Goal: Find specific page/section: Find specific page/section

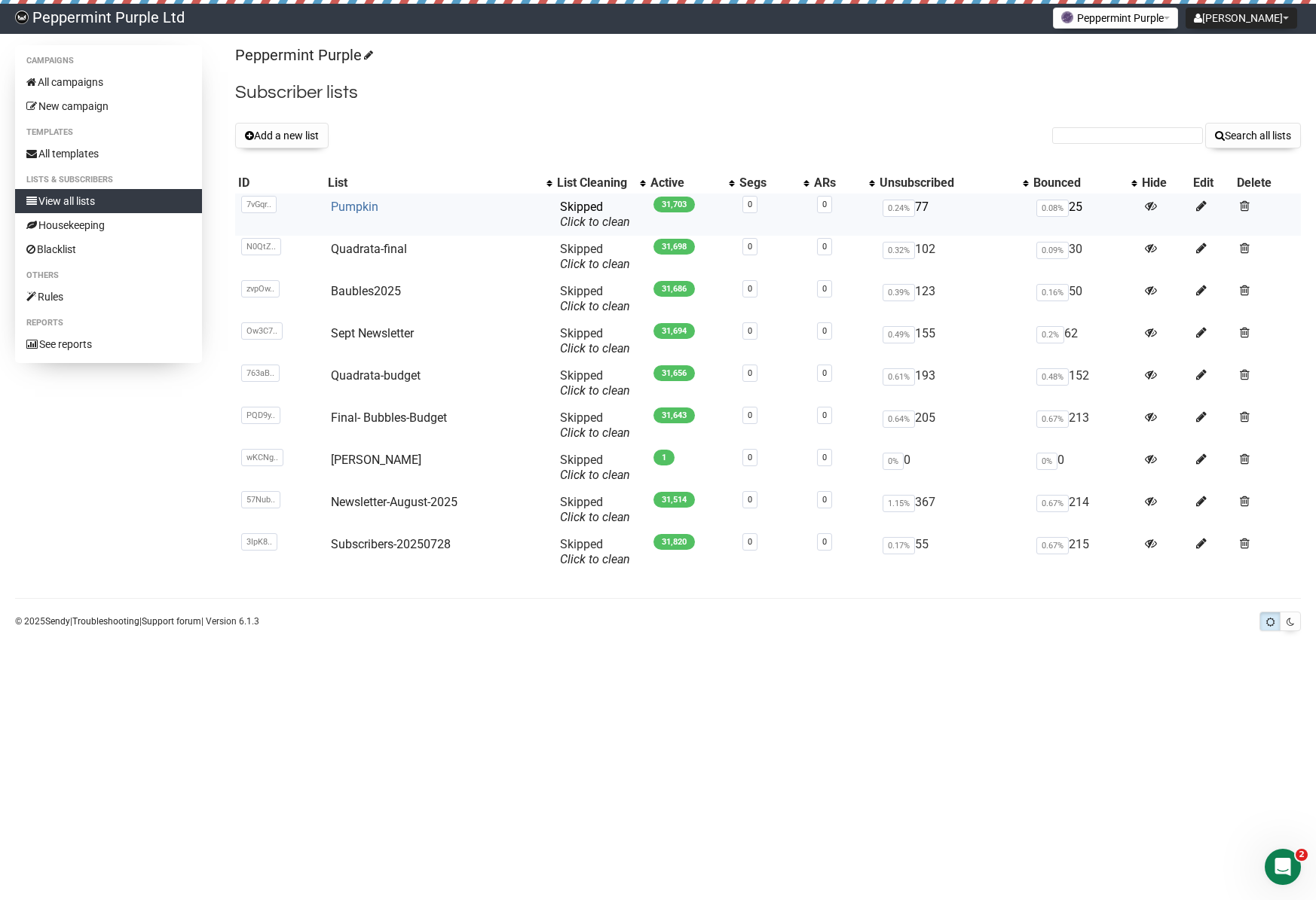
click at [353, 208] on link "Pumpkin" at bounding box center [355, 207] width 48 height 14
click at [1127, 137] on input "text" at bounding box center [1127, 135] width 150 height 17
paste input "ashleighkwcollins@gmail.com"
type input "ashleighkwcollins@gmail.com"
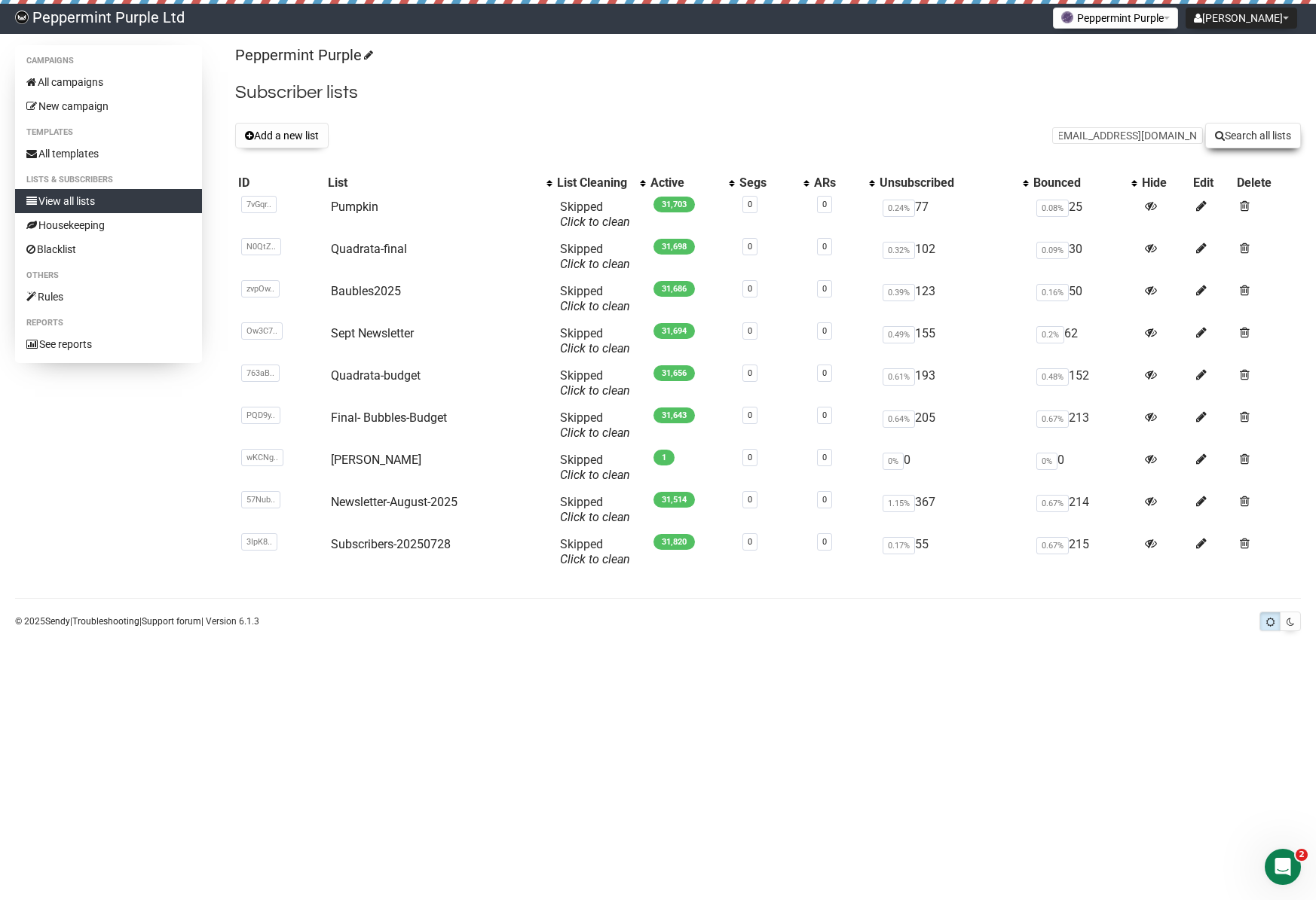
scroll to position [0, 0]
click at [1256, 129] on button "Search all lists" at bounding box center [1253, 135] width 96 height 25
click at [348, 208] on link "Pumpkin" at bounding box center [355, 207] width 48 height 14
click at [1099, 134] on input "text" at bounding box center [1127, 135] width 150 height 17
paste input "doubledewclaws@gmail.com"
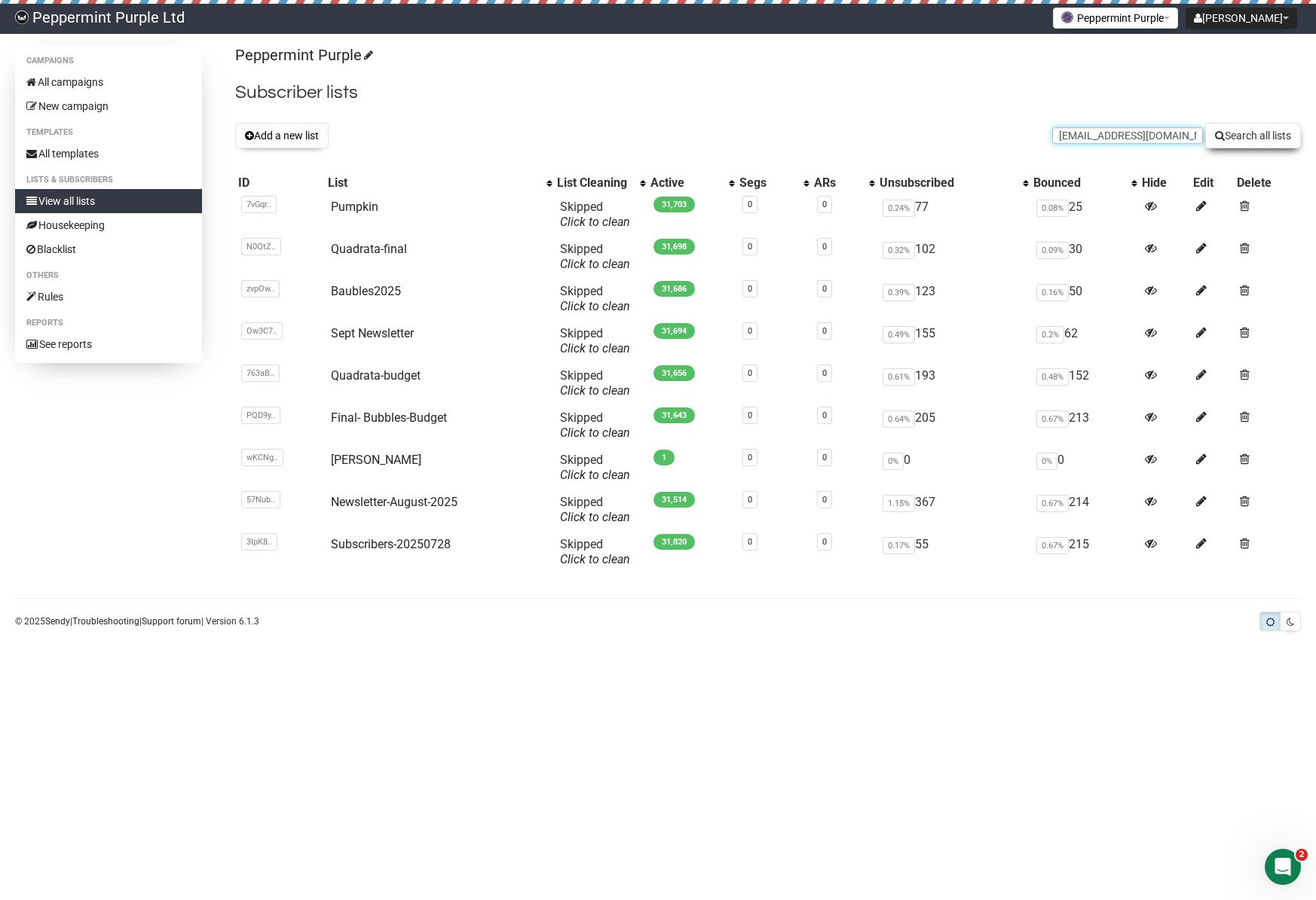
type input "doubledewclaws@gmail.com"
click at [1239, 133] on button "Search all lists" at bounding box center [1253, 135] width 96 height 25
click at [1248, 138] on button "Search all lists" at bounding box center [1253, 135] width 96 height 25
click at [350, 205] on link "Pumpkin" at bounding box center [355, 207] width 48 height 14
click at [345, 208] on link "Pumpkin" at bounding box center [355, 207] width 48 height 14
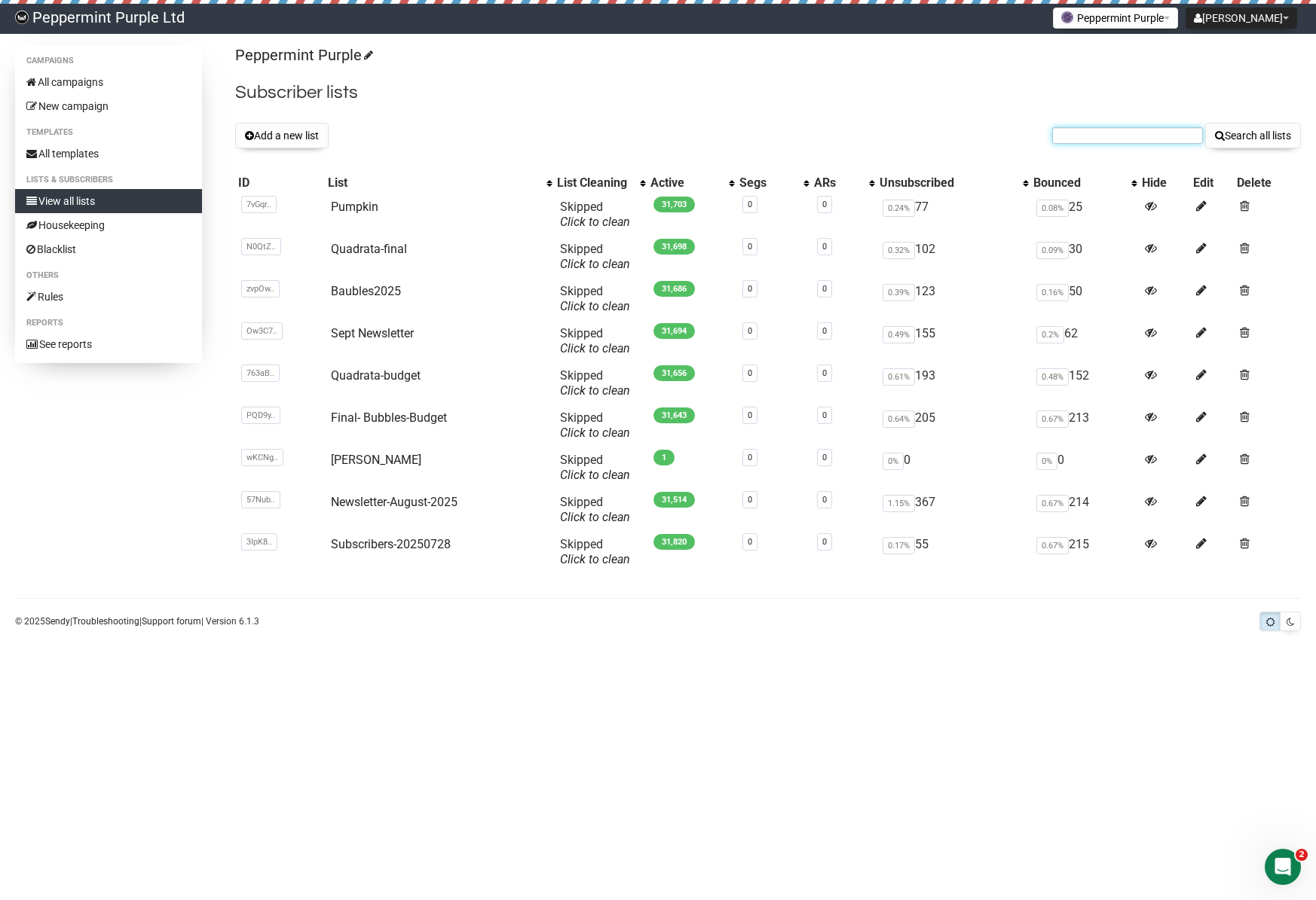
click at [1124, 133] on input "text" at bounding box center [1127, 135] width 150 height 17
paste input "[EMAIL_ADDRESS][DOMAIN_NAME]"
type input "lizmills321@gmail.com"
click at [1263, 132] on button "Search all lists" at bounding box center [1253, 135] width 96 height 25
click at [370, 287] on link "Baubles2025" at bounding box center [366, 291] width 70 height 14
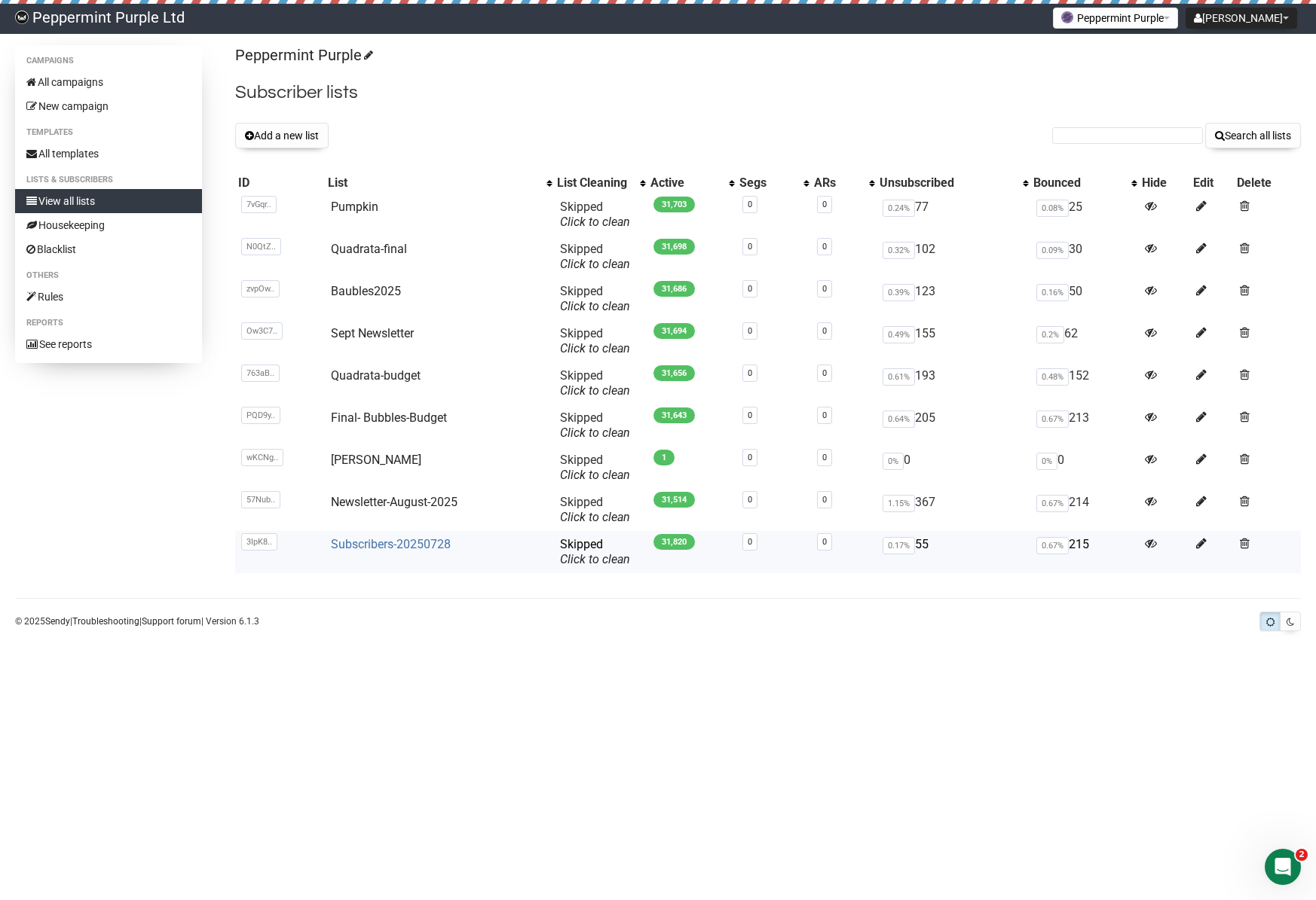
click at [392, 542] on link "Subscribers-20250728" at bounding box center [391, 544] width 120 height 14
click at [353, 248] on link "Quadrata-final" at bounding box center [369, 249] width 76 height 14
click at [61, 293] on link "Rules" at bounding box center [108, 297] width 187 height 24
